Goal: Information Seeking & Learning: Learn about a topic

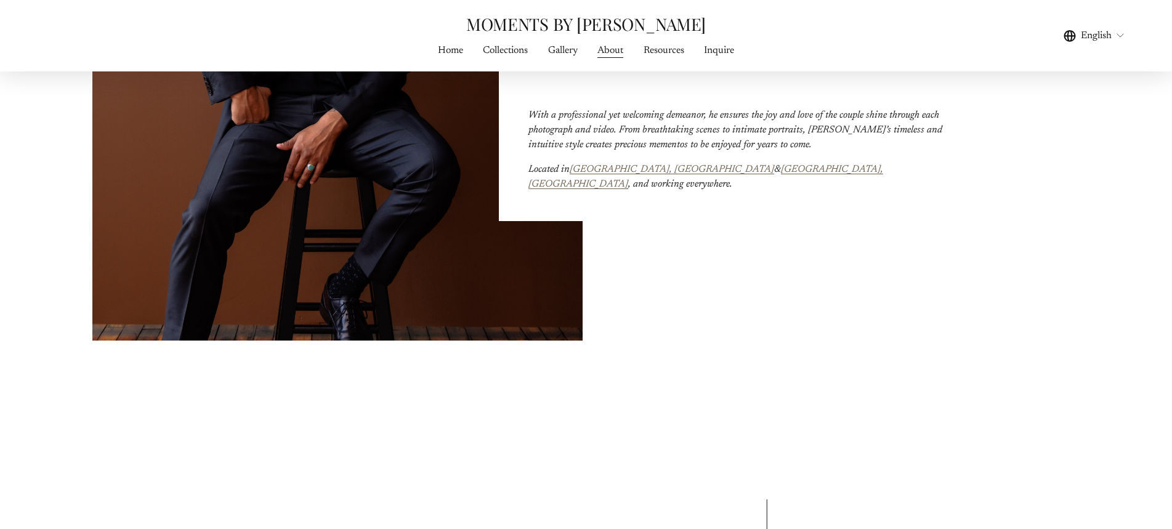
scroll to position [677, 0]
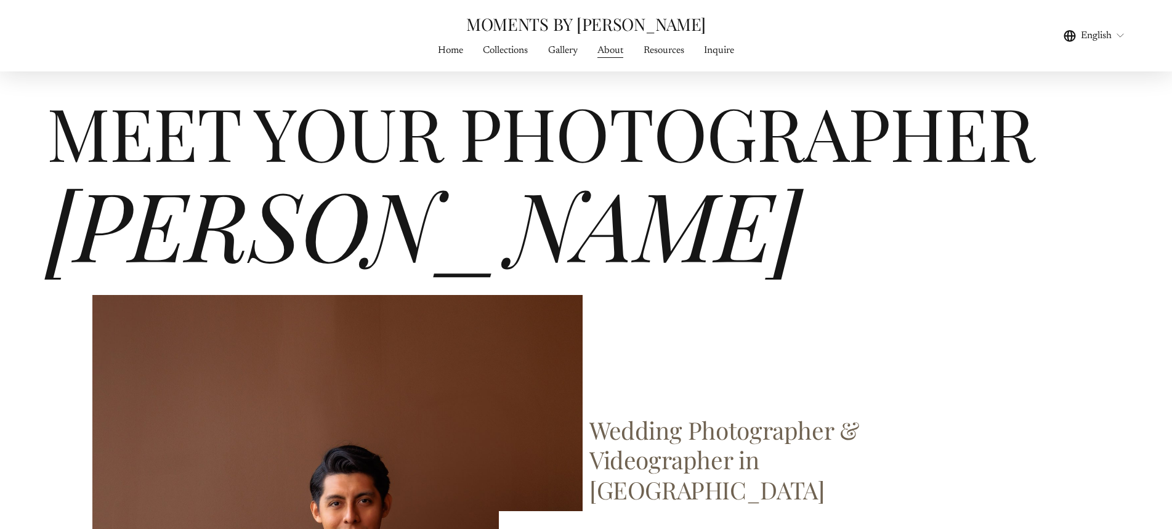
scroll to position [0, 0]
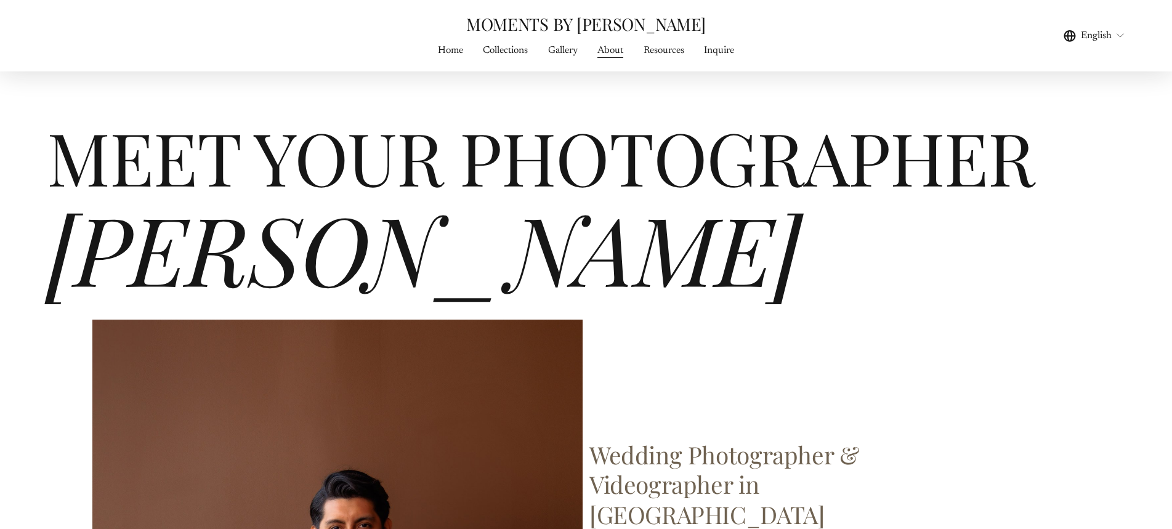
click at [565, 48] on span "Gallery" at bounding box center [563, 50] width 30 height 15
click at [512, 52] on link "Collections" at bounding box center [505, 50] width 45 height 17
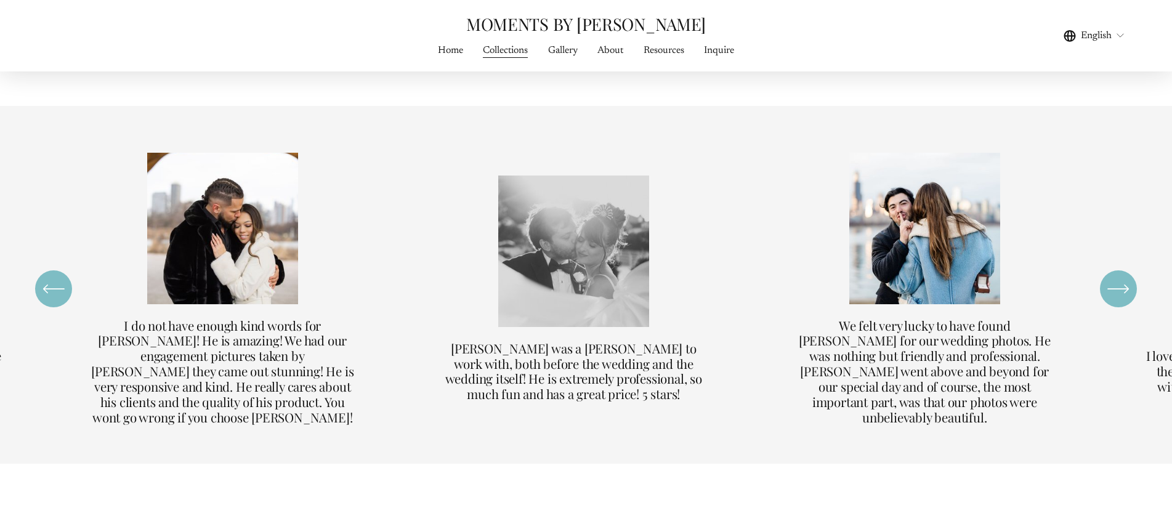
scroll to position [3263, 0]
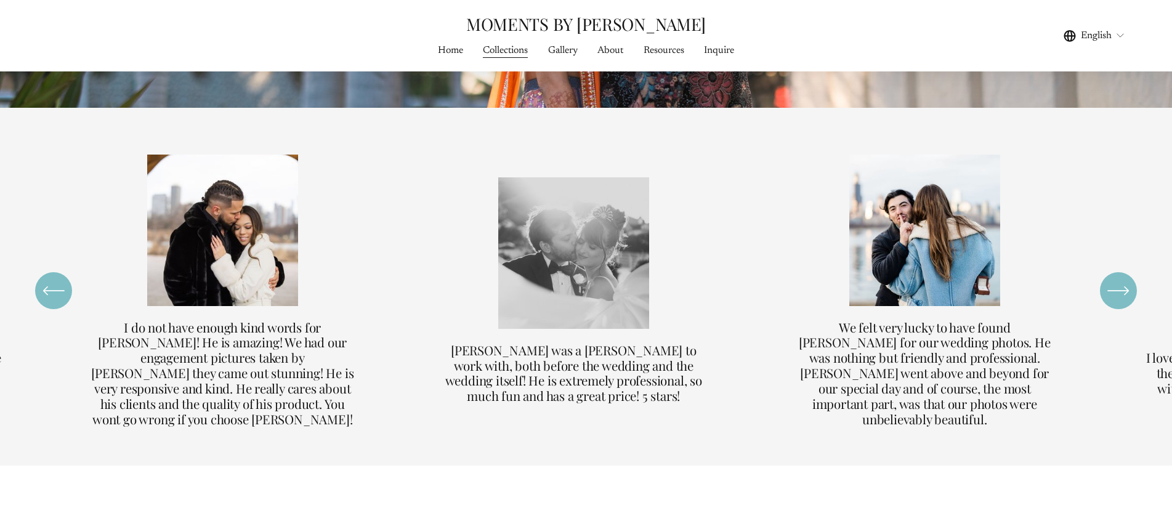
click at [1122, 309] on div "\a \a \a Next\a \a" at bounding box center [1118, 290] width 37 height 37
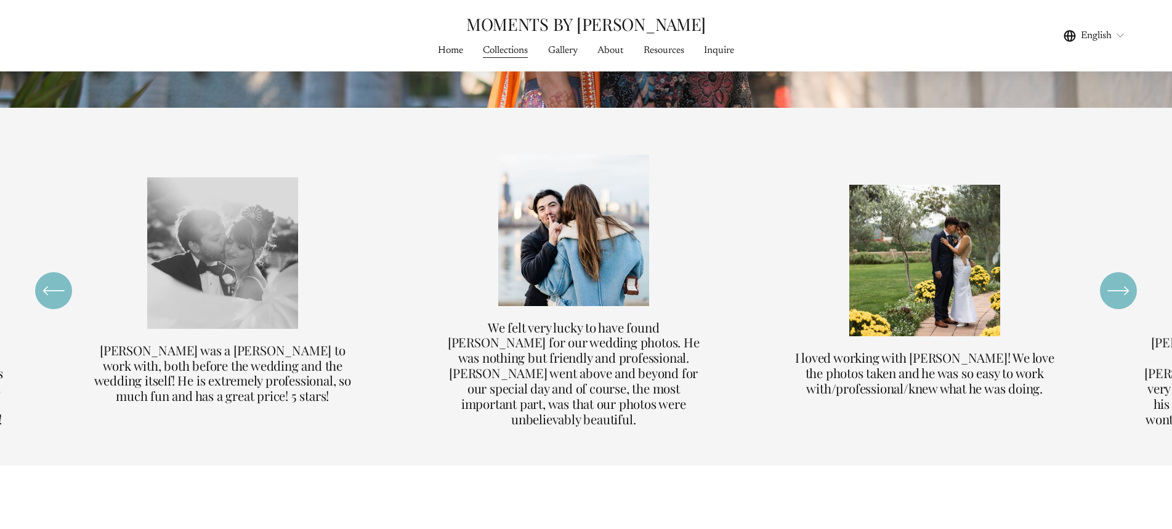
click at [1122, 309] on div "\a \a \a Next\a \a" at bounding box center [1118, 290] width 37 height 37
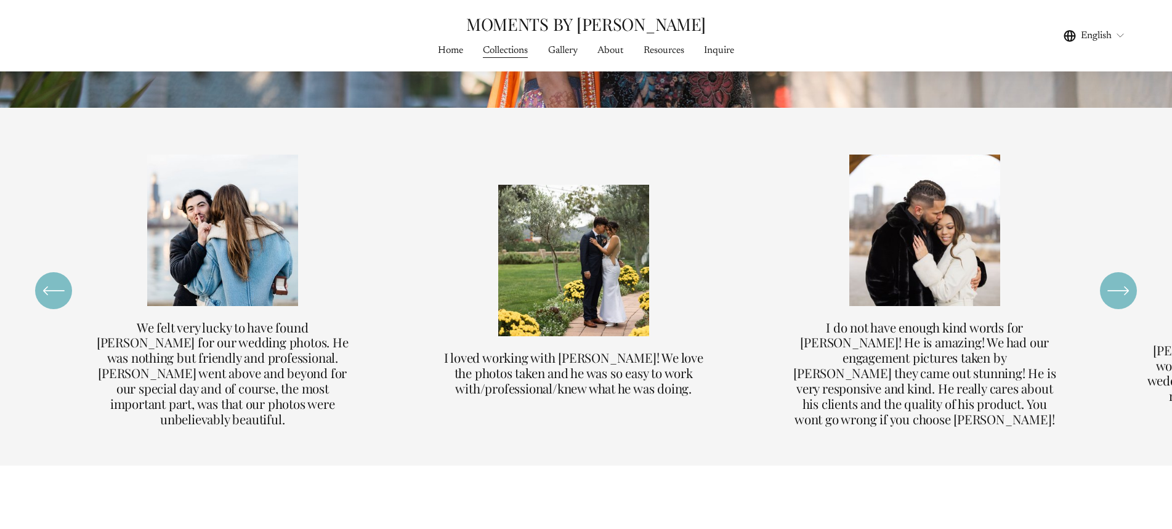
click at [1122, 309] on div "\a \a \a Next\a \a" at bounding box center [1118, 290] width 37 height 37
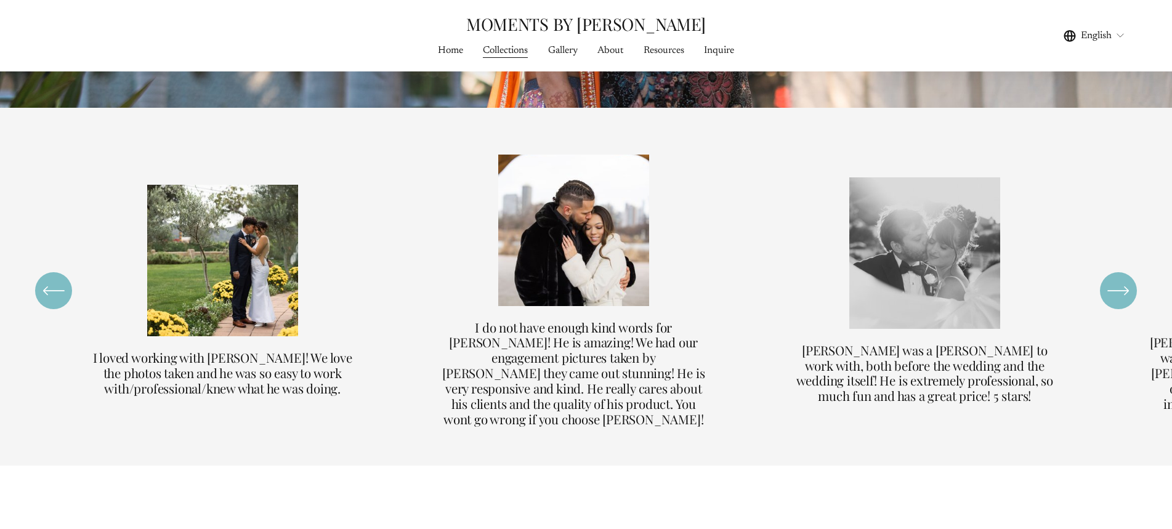
click at [1122, 309] on div "\a \a \a Next\a \a" at bounding box center [1118, 290] width 37 height 37
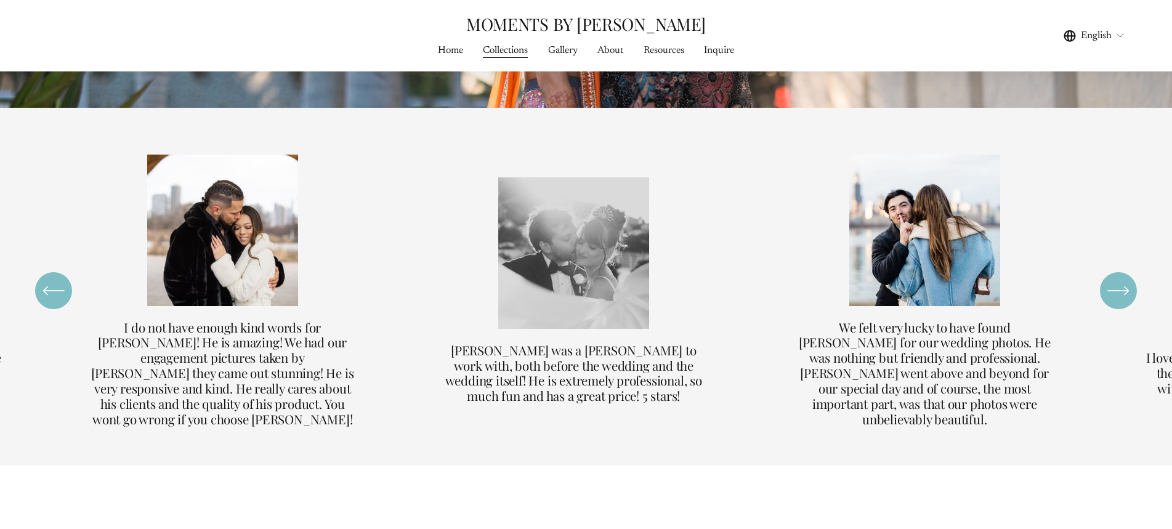
click at [1122, 309] on div "\a \a \a Next\a \a" at bounding box center [1118, 290] width 37 height 37
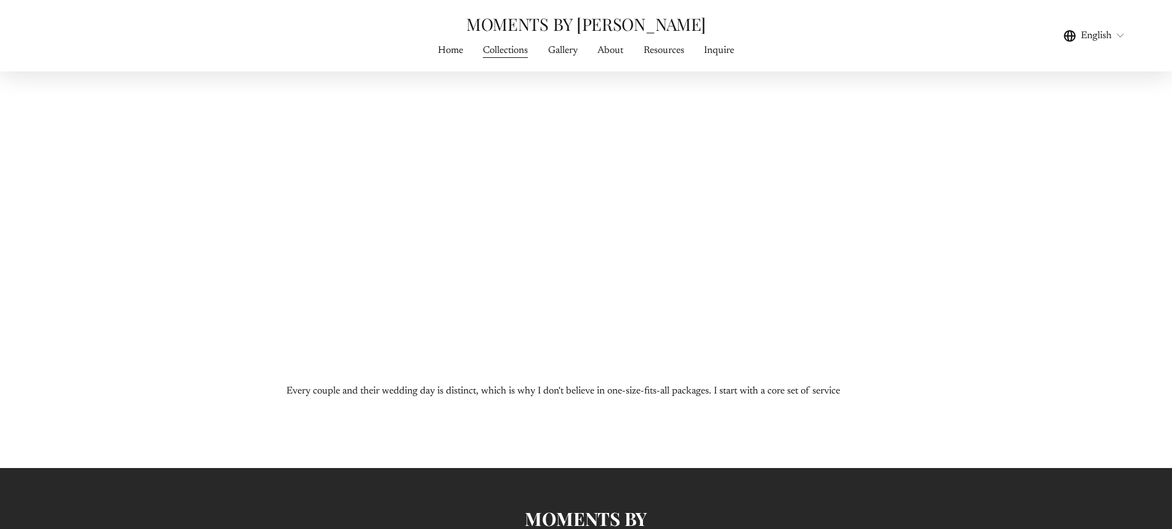
scroll to position [6202, 0]
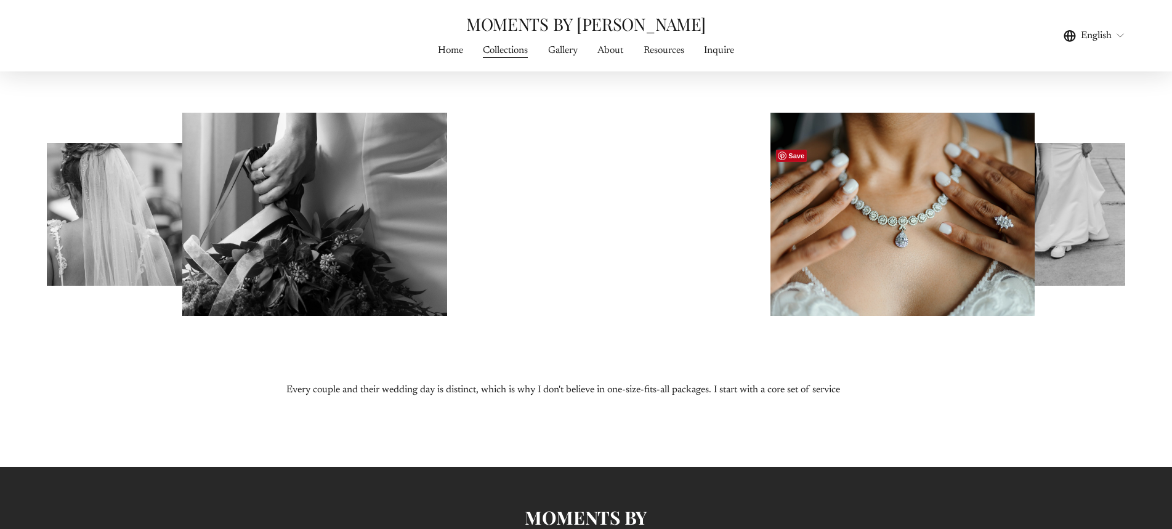
click at [947, 271] on div at bounding box center [903, 214] width 264 height 203
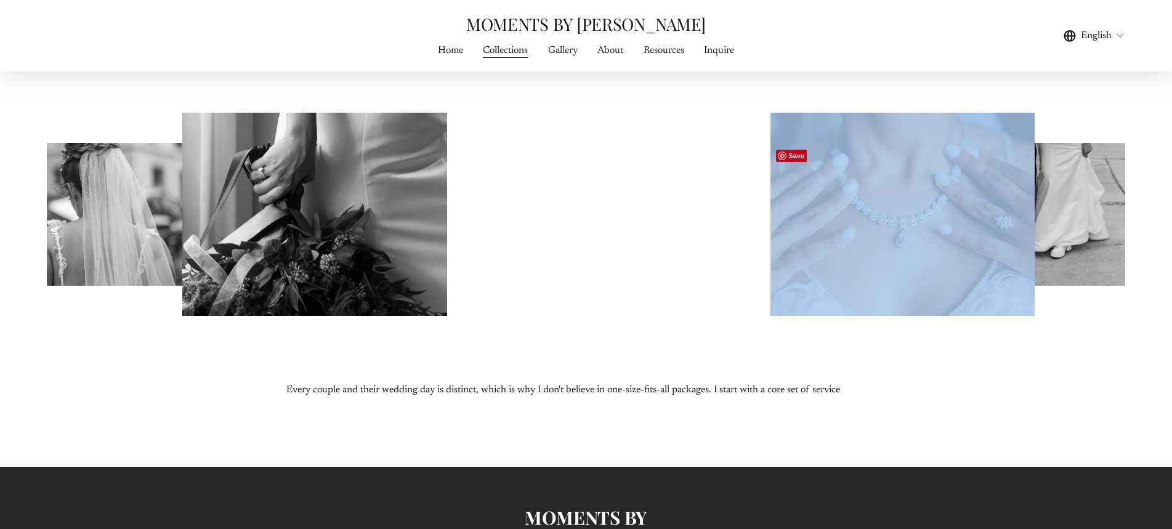
drag, startPoint x: 877, startPoint y: 270, endPoint x: 679, endPoint y: 275, distance: 197.8
click at [679, 275] on div at bounding box center [586, 259] width 1172 height 413
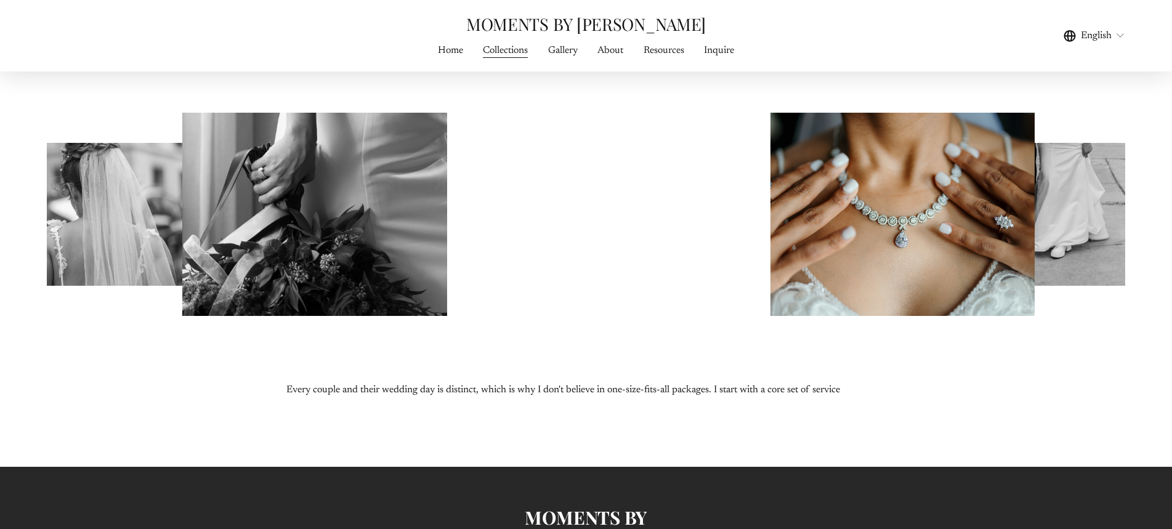
click at [986, 391] on div at bounding box center [586, 259] width 1172 height 413
